Goal: Task Accomplishment & Management: Use online tool/utility

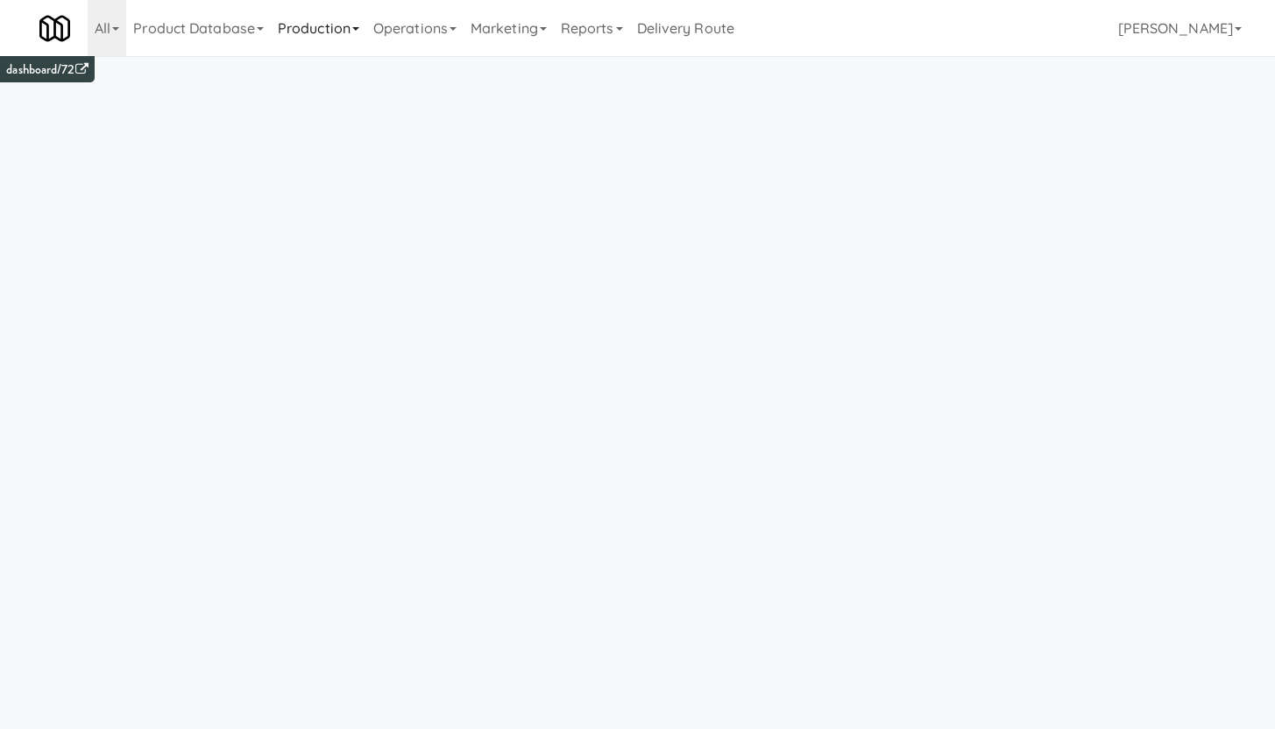
click at [317, 33] on link "Production" at bounding box center [319, 28] width 96 height 56
click at [441, 38] on link "Operations" at bounding box center [414, 28] width 97 height 56
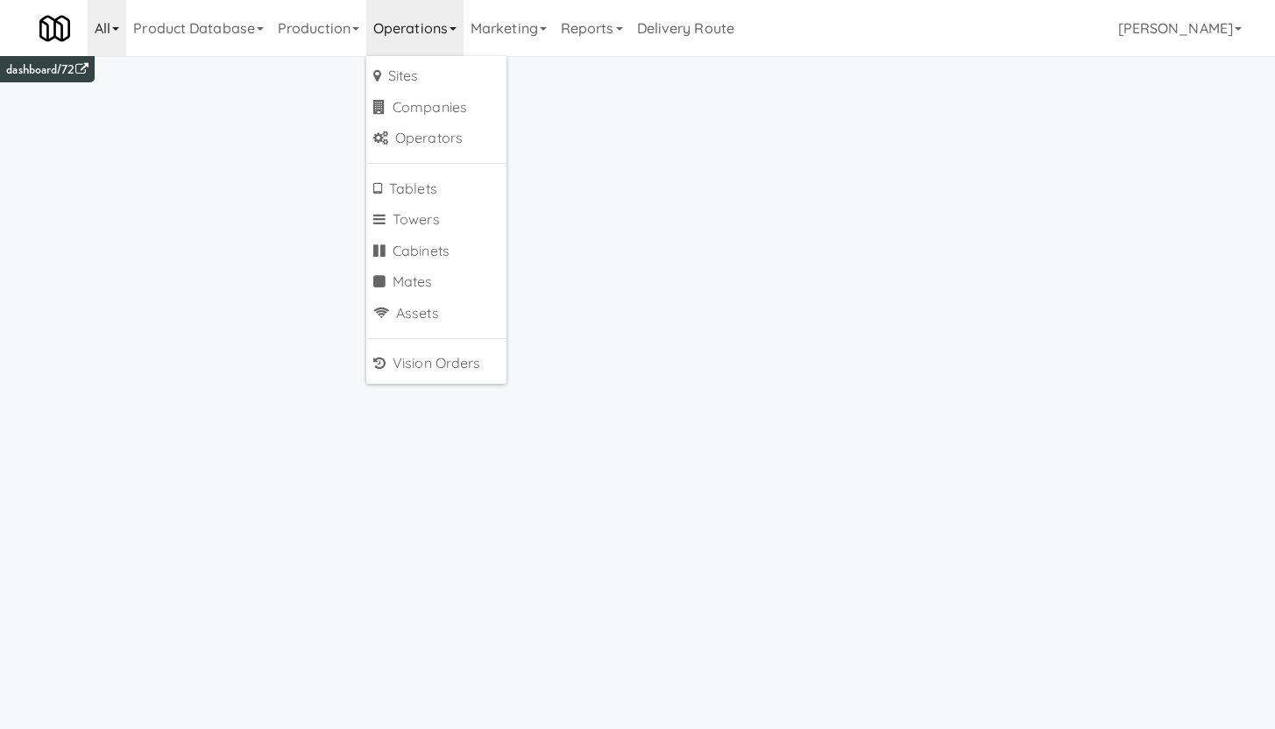
click at [122, 26] on link "All" at bounding box center [107, 28] width 39 height 56
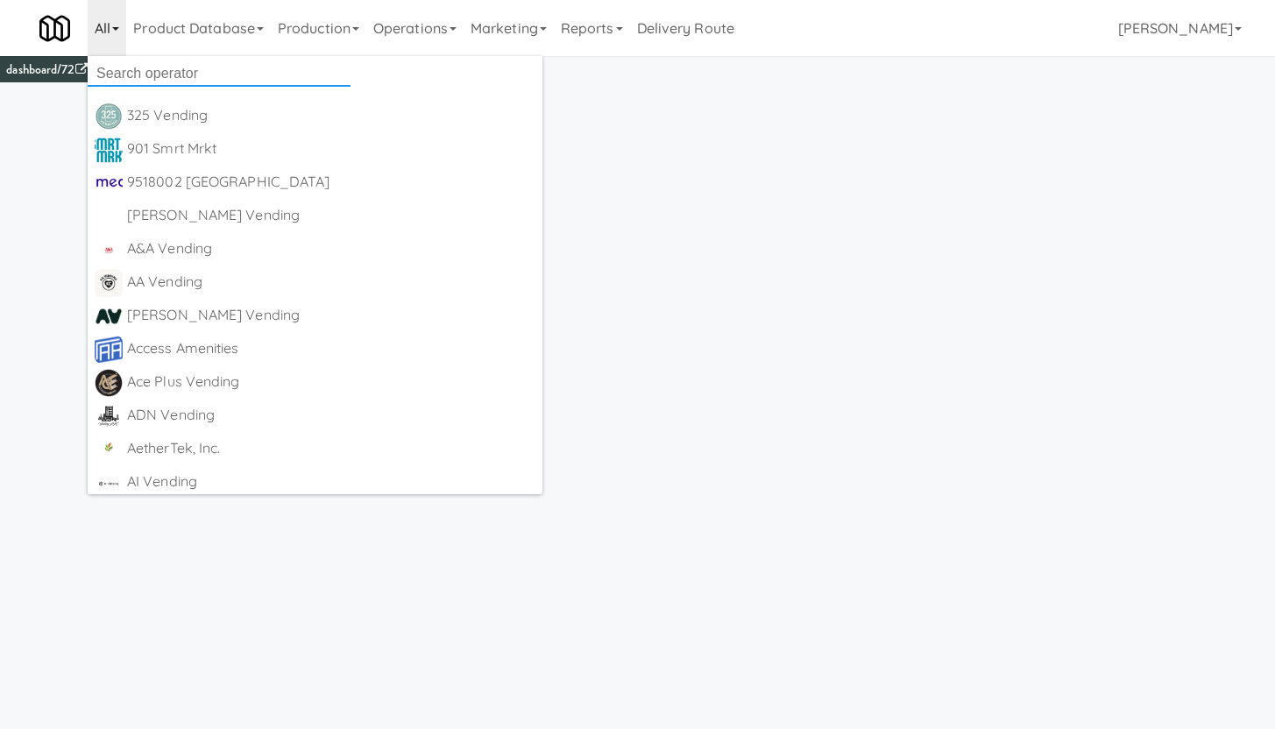
click at [137, 79] on input "text" at bounding box center [219, 73] width 263 height 26
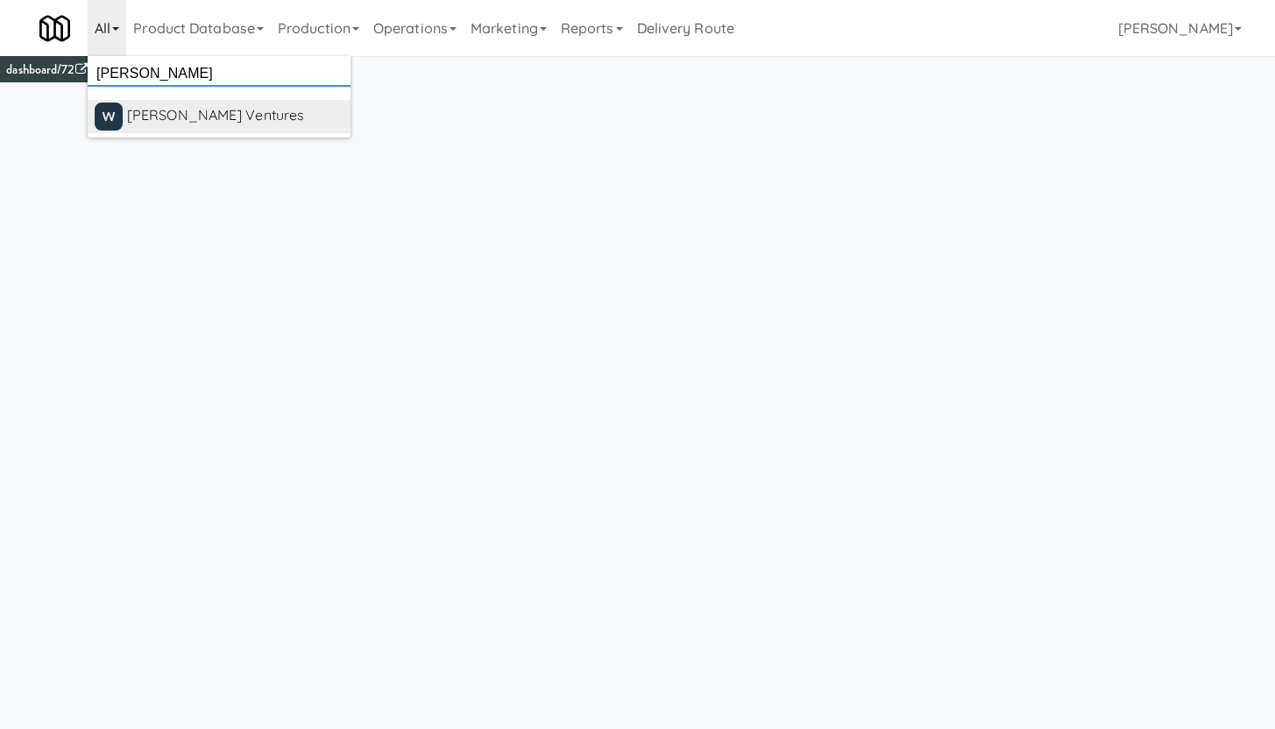
type input "[PERSON_NAME]"
click at [190, 118] on div "[PERSON_NAME] Ventures" at bounding box center [235, 116] width 216 height 26
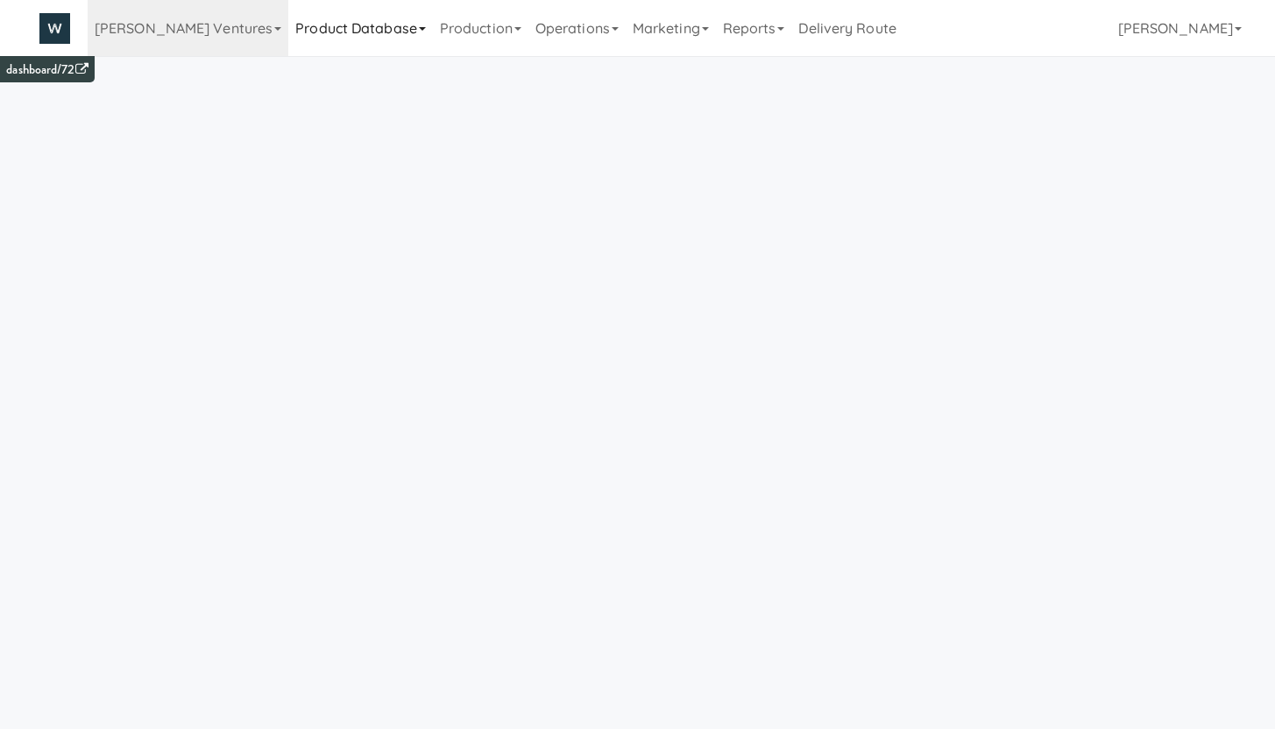
click at [343, 37] on link "Product Database" at bounding box center [360, 28] width 145 height 56
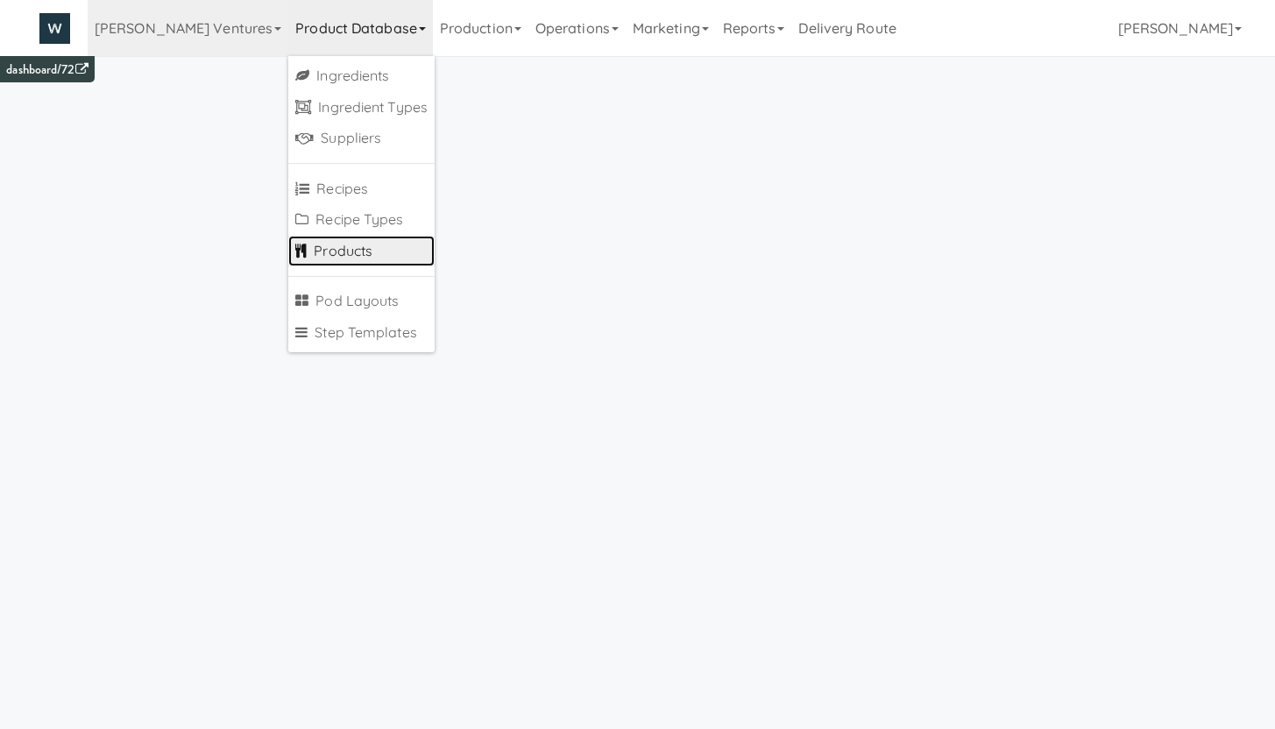
click at [313, 248] on link "Products" at bounding box center [361, 252] width 146 height 32
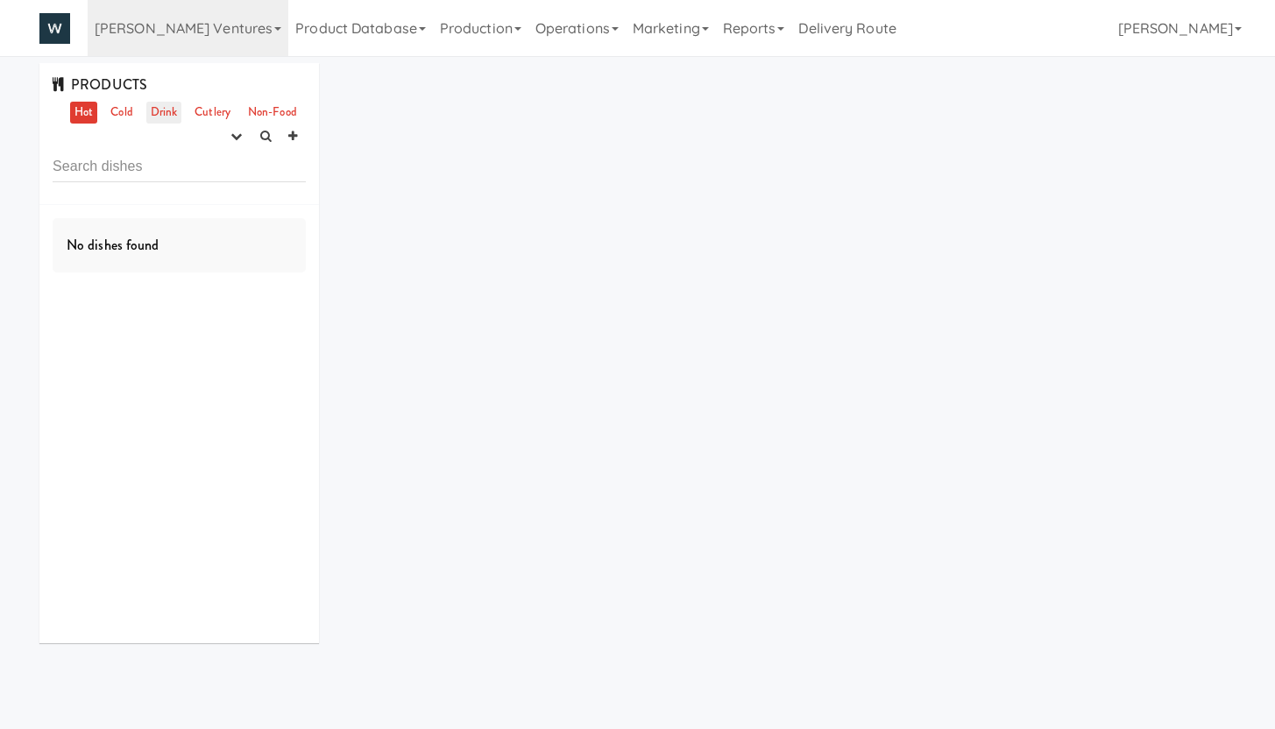
click at [152, 118] on link "Drink" at bounding box center [164, 113] width 36 height 22
click at [233, 137] on icon "button" at bounding box center [235, 136] width 11 height 11
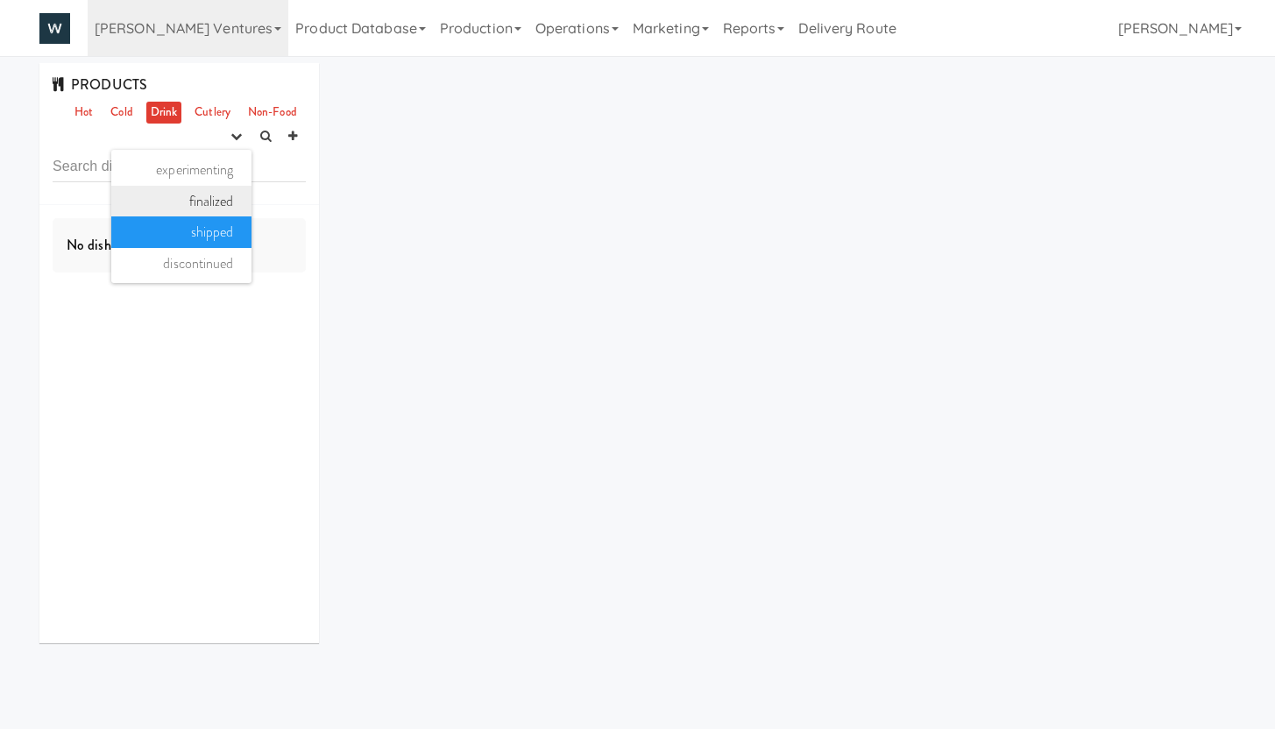
click at [195, 202] on link "finalized" at bounding box center [181, 202] width 140 height 32
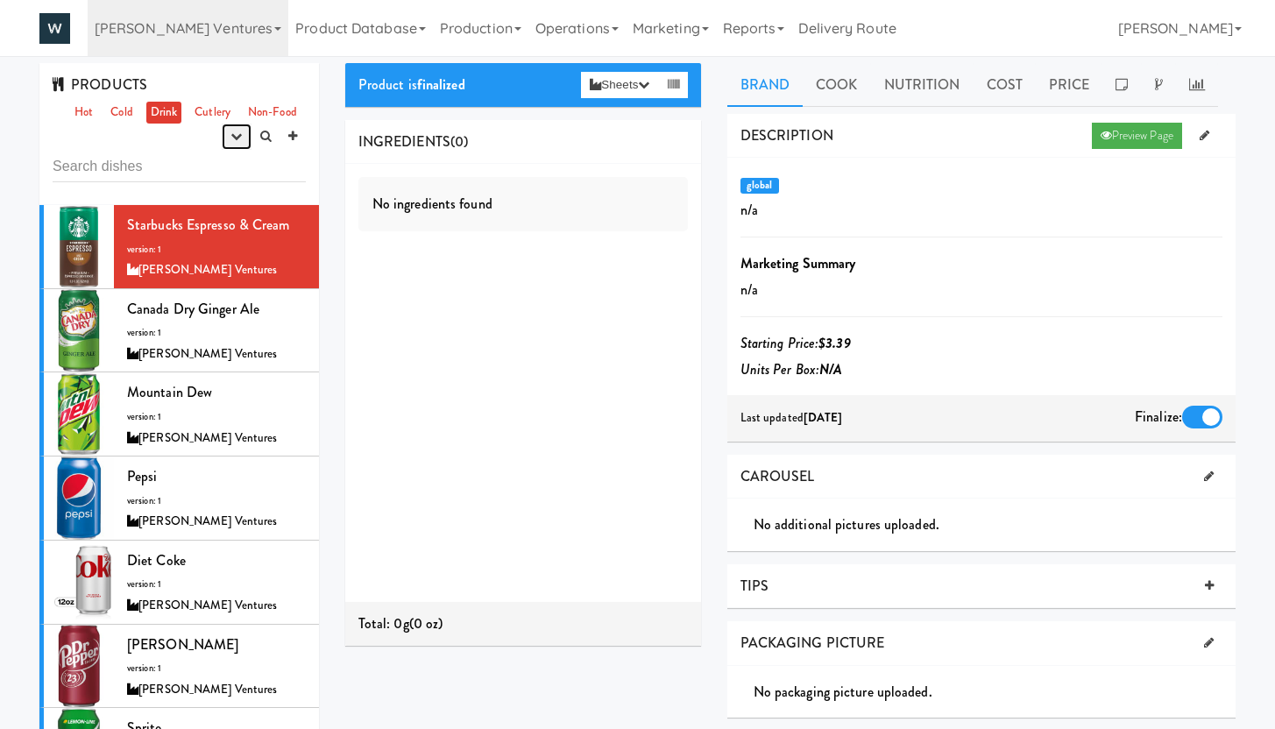
click at [234, 132] on icon "button" at bounding box center [235, 136] width 11 height 11
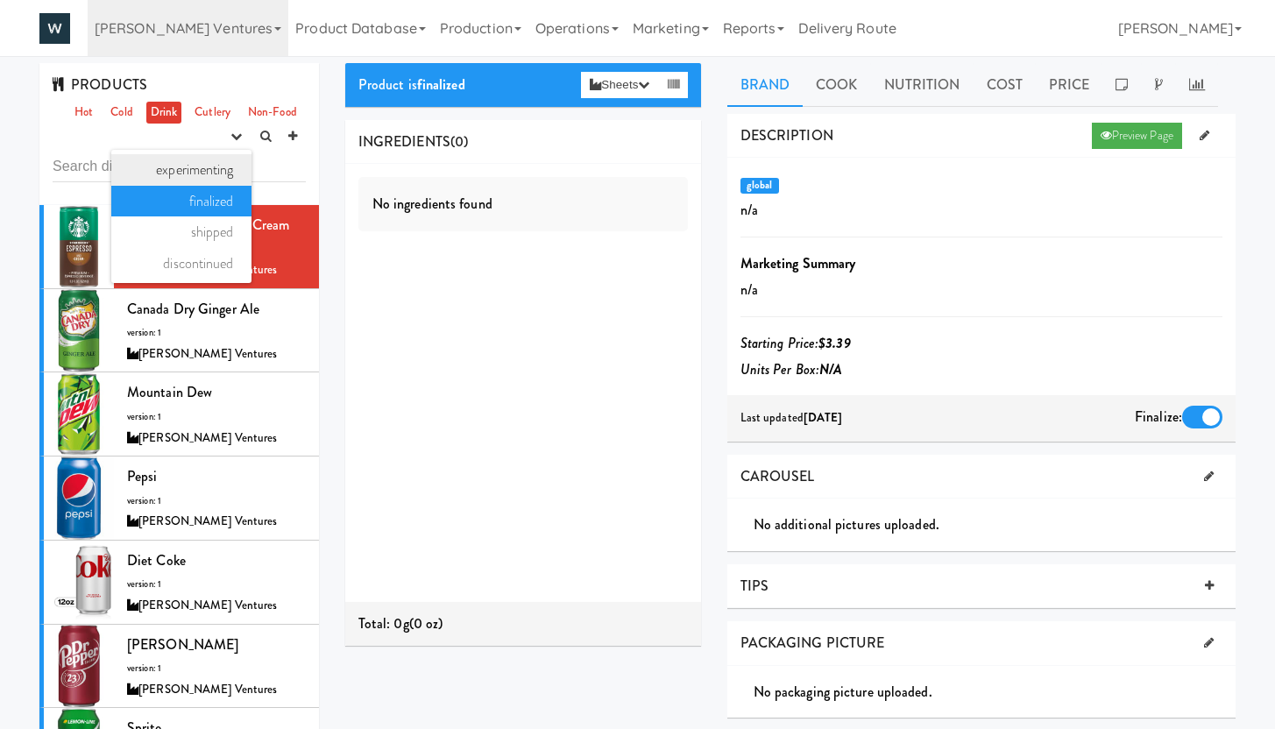
click at [208, 169] on link "experimenting" at bounding box center [181, 170] width 140 height 32
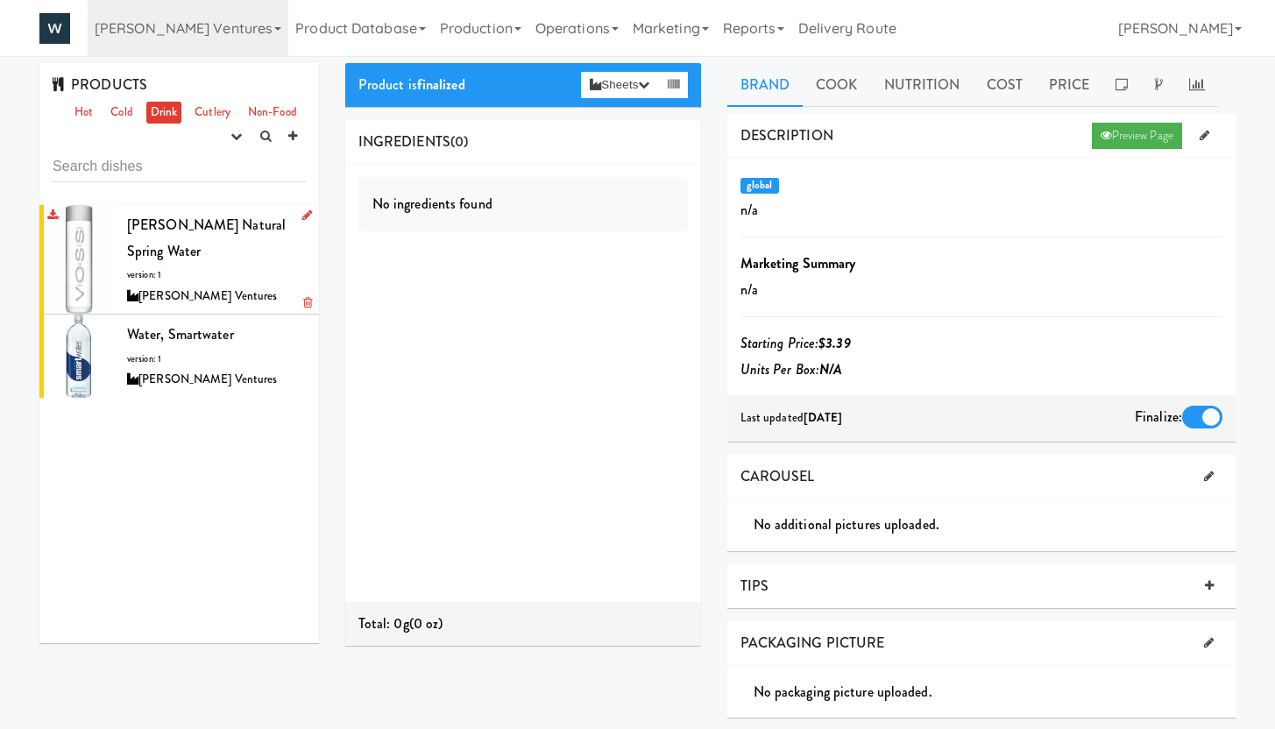
click at [259, 255] on div "VOSS Natural Spring Water version: 1 Nate Winkler Ventures" at bounding box center [216, 259] width 179 height 95
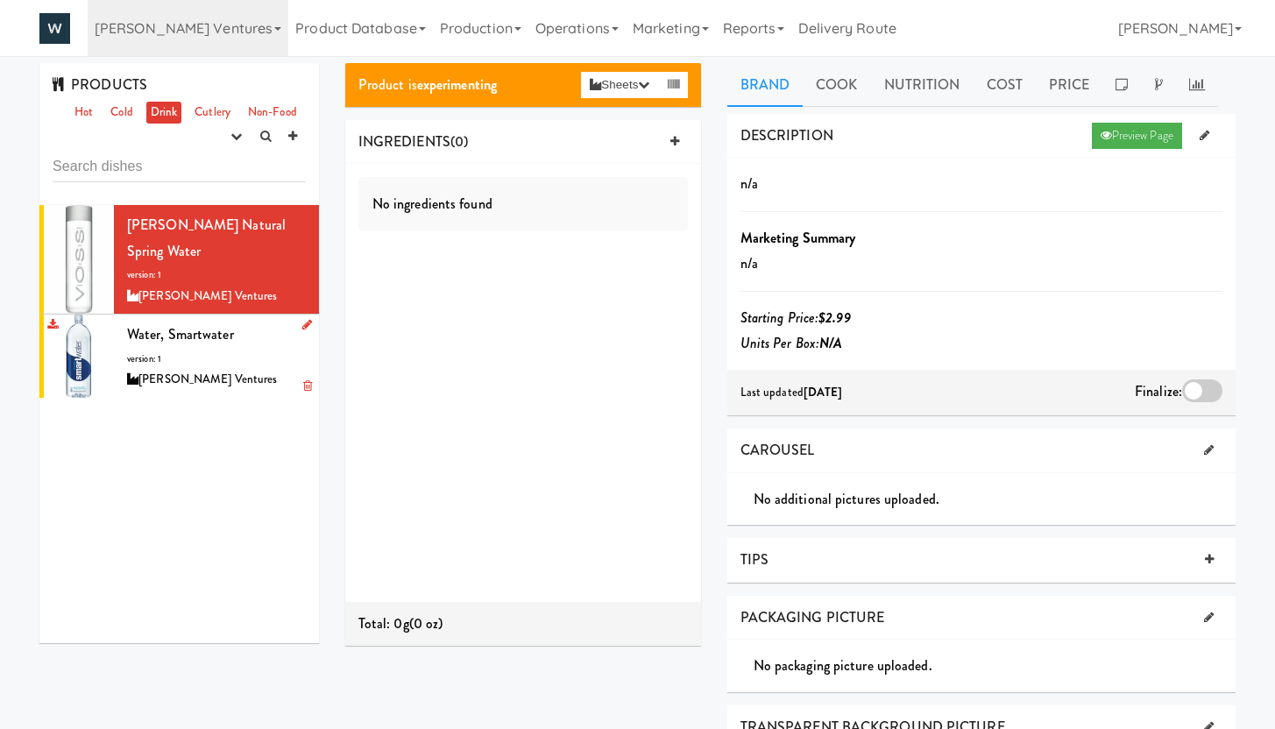
click at [252, 329] on div "Water, Smartwater version: 1 Nate Winkler Ventures" at bounding box center [216, 356] width 179 height 69
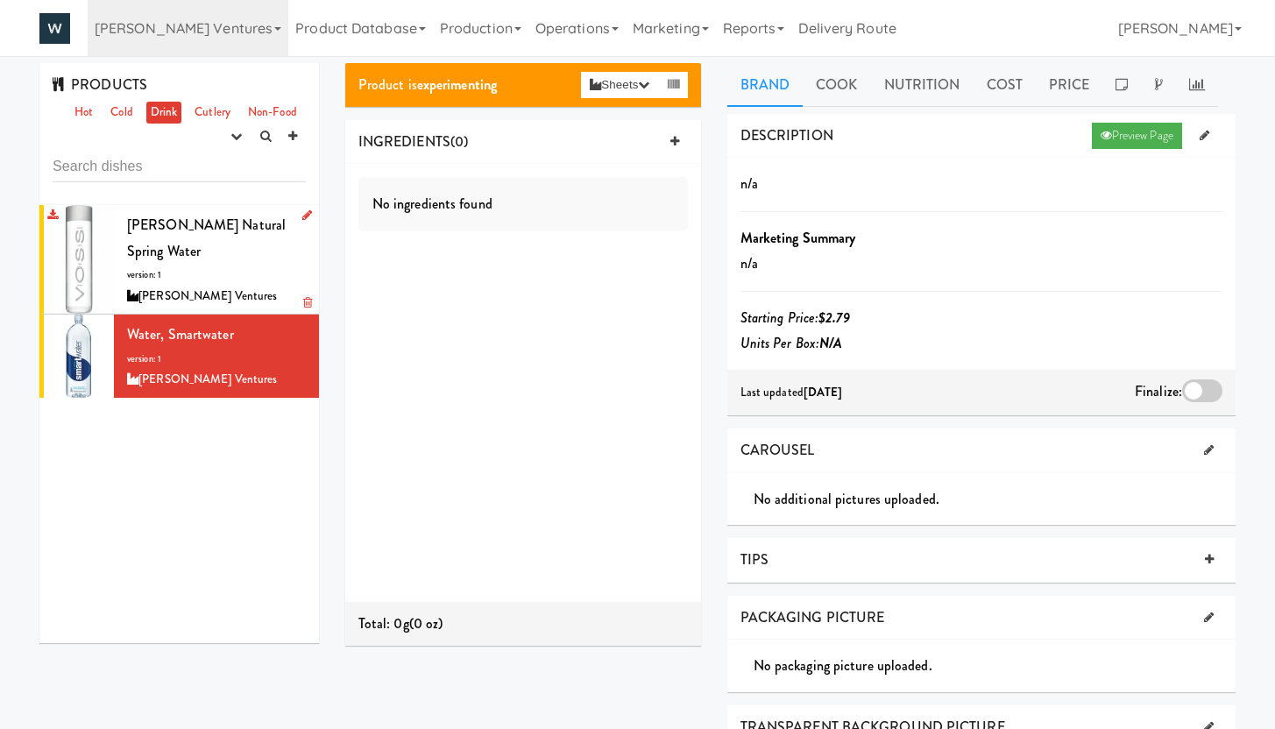
click at [232, 251] on div "VOSS Natural Spring Water version: 1 Nate Winkler Ventures" at bounding box center [216, 259] width 179 height 95
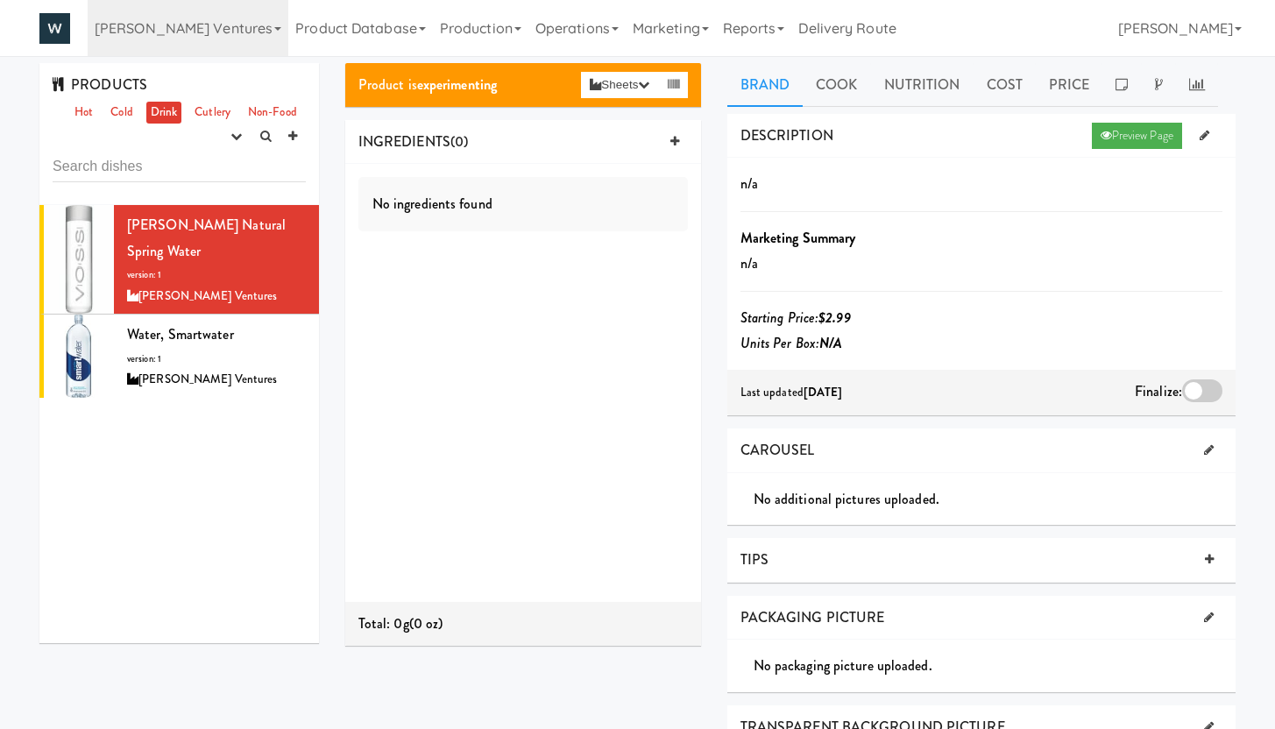
click at [952, 152] on div "DESCRIPTION Preview Page" at bounding box center [981, 136] width 508 height 45
click at [223, 332] on div "Water, Smartwater version: 1 Nate Winkler Ventures" at bounding box center [216, 356] width 179 height 69
